Goal: Use online tool/utility: Utilize a website feature to perform a specific function

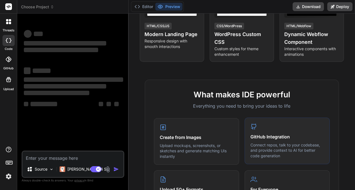
scroll to position [56, 0]
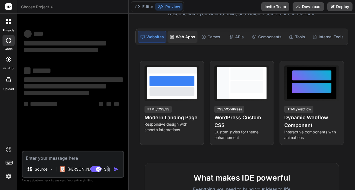
click at [185, 40] on div "Web Apps" at bounding box center [183, 37] width 30 height 12
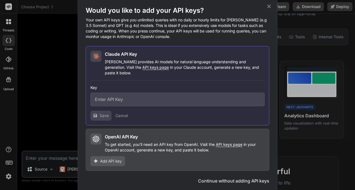
click at [272, 8] on icon at bounding box center [269, 6] width 6 height 6
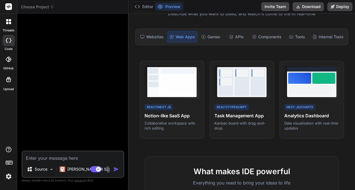
click at [5, 178] on img at bounding box center [8, 176] width 9 height 9
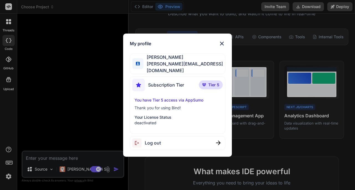
click at [165, 121] on p "deactivated" at bounding box center [178, 123] width 86 height 6
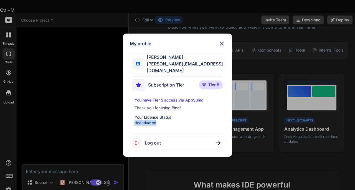
drag, startPoint x: 157, startPoint y: 122, endPoint x: 122, endPoint y: 122, distance: 35.8
click at [122, 122] on div "My profile [PERSON_NAME] [PERSON_NAME][EMAIL_ADDRESS][DOMAIN_NAME] Subscription…" at bounding box center [178, 95] width 119 height 123
click at [177, 102] on div "You have Tier 5 access via AppSumo Thank you for using Bind! Your License Statu…" at bounding box center [177, 111] width 90 height 28
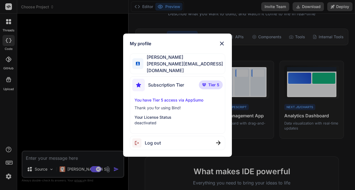
click at [14, 22] on div "My profile [PERSON_NAME] [PERSON_NAME][EMAIL_ADDRESS][DOMAIN_NAME] Subscription…" at bounding box center [177, 95] width 355 height 190
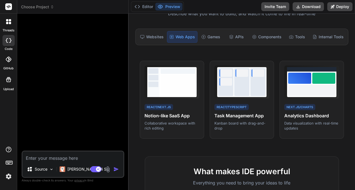
click at [10, 23] on icon at bounding box center [10, 23] width 2 height 2
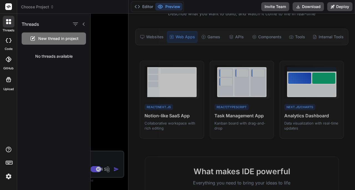
click at [13, 6] on div at bounding box center [8, 7] width 17 height 14
drag, startPoint x: 10, startPoint y: 7, endPoint x: 7, endPoint y: 10, distance: 3.7
click at [10, 7] on rect at bounding box center [8, 6] width 7 height 7
click at [7, 48] on label "code" at bounding box center [9, 49] width 8 height 5
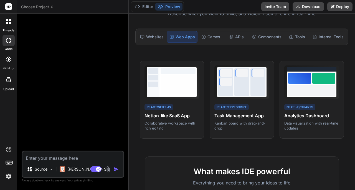
click at [8, 61] on icon at bounding box center [9, 60] width 6 height 6
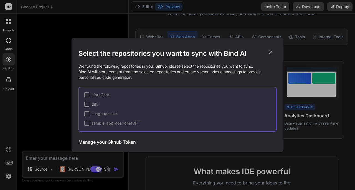
click at [12, 91] on div "Select the repositories you want to sync with Bind AI We found the following re…" at bounding box center [177, 95] width 355 height 190
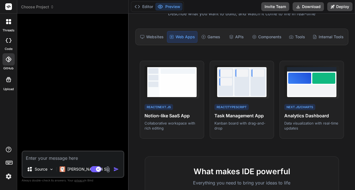
click at [11, 164] on rect at bounding box center [9, 162] width 6 height 3
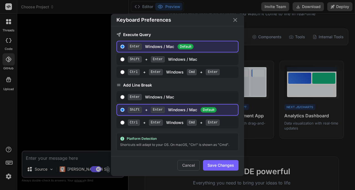
click at [10, 176] on div "Keyboard Preferences Execute Query Enter Windows / Mac Default Shift + Enter Wi…" at bounding box center [177, 95] width 355 height 190
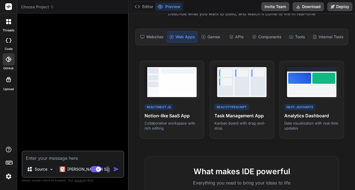
click at [7, 163] on rect at bounding box center [7, 163] width 1 height 1
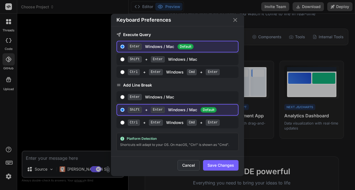
click at [185, 167] on button "Cancel" at bounding box center [189, 165] width 22 height 11
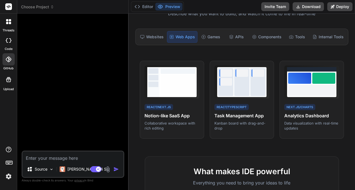
click at [14, 165] on div at bounding box center [8, 163] width 17 height 35
click at [7, 164] on icon at bounding box center [9, 163] width 8 height 8
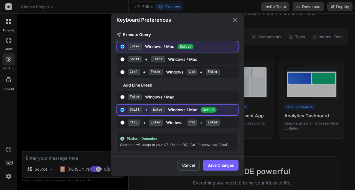
click at [190, 167] on button "Cancel" at bounding box center [189, 165] width 22 height 11
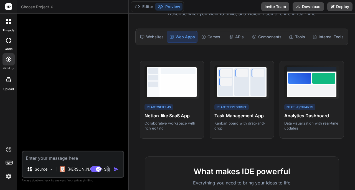
click at [4, 7] on div at bounding box center [8, 7] width 17 height 14
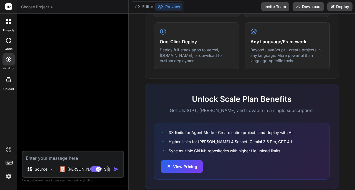
scroll to position [344, 0]
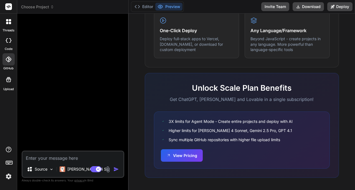
click at [8, 82] on icon at bounding box center [8, 79] width 7 height 7
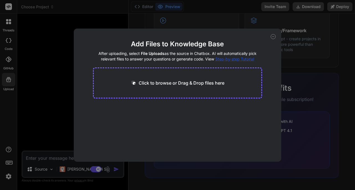
click at [273, 37] on icon at bounding box center [274, 37] width 2 height 0
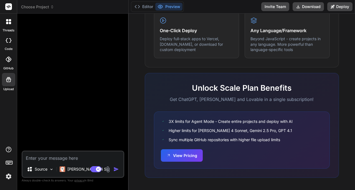
click at [108, 169] on img at bounding box center [108, 169] width 6 height 6
type textarea "x"
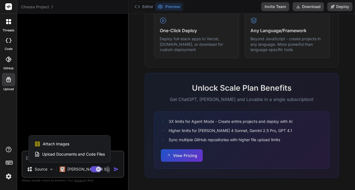
click at [11, 9] on rect at bounding box center [8, 6] width 7 height 7
click at [7, 8] on icon at bounding box center [8, 6] width 7 height 7
click at [11, 20] on div at bounding box center [9, 22] width 12 height 12
